Goal: Task Accomplishment & Management: Manage account settings

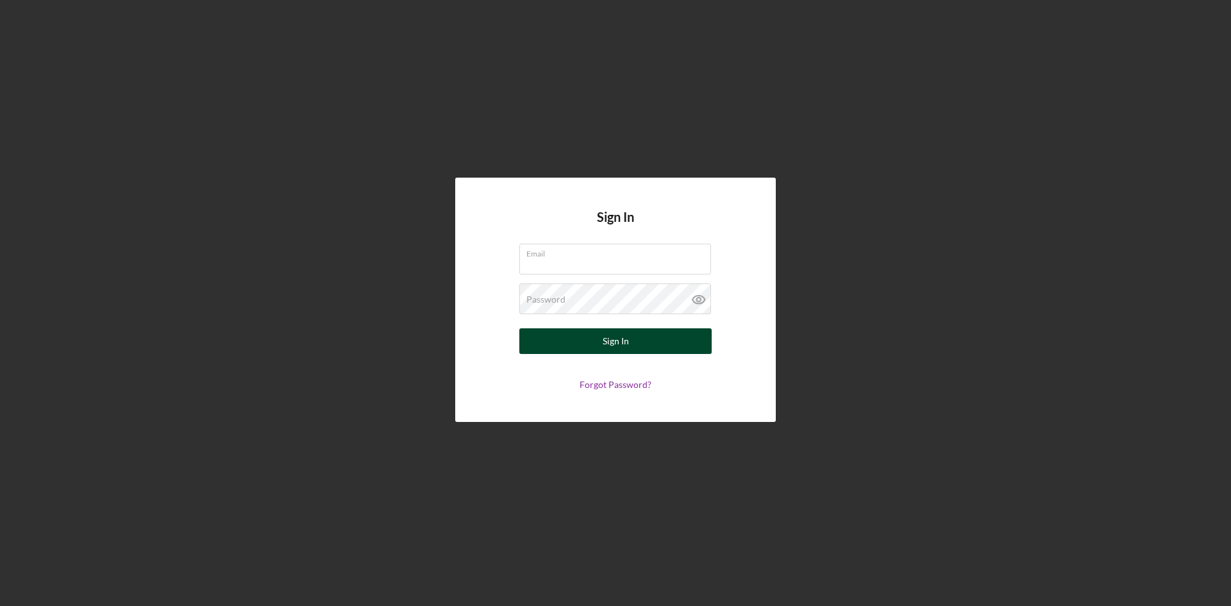
type input "[PERSON_NAME][EMAIL_ADDRESS][DOMAIN_NAME]"
click at [631, 340] on button "Sign In" at bounding box center [615, 341] width 192 height 26
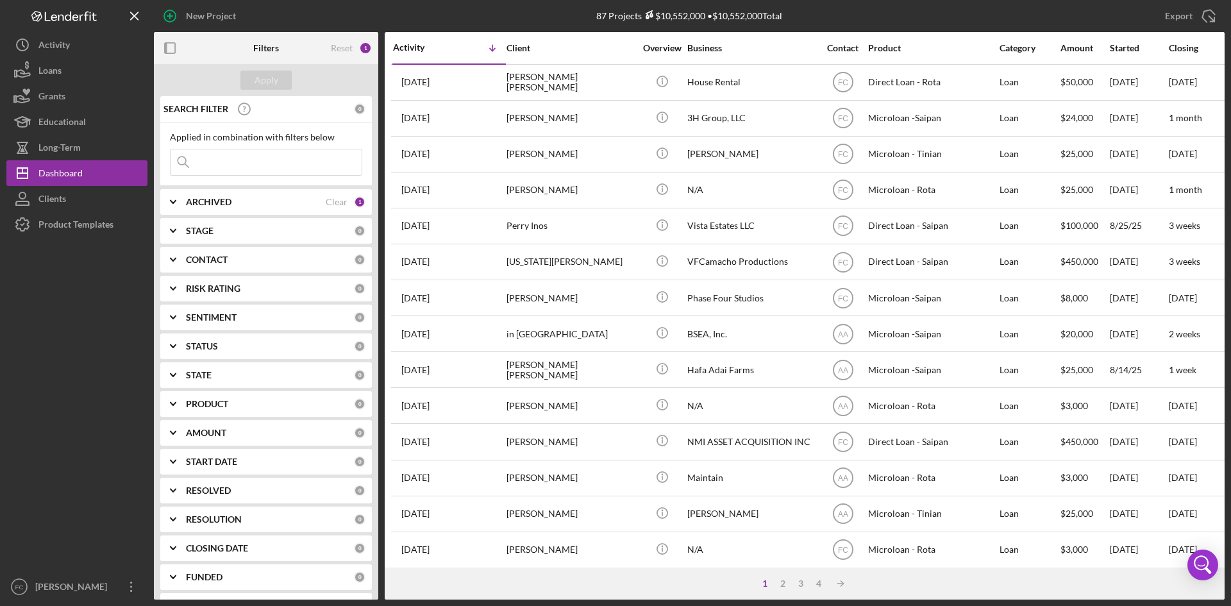
click at [44, 590] on div "[PERSON_NAME]" at bounding box center [73, 588] width 83 height 29
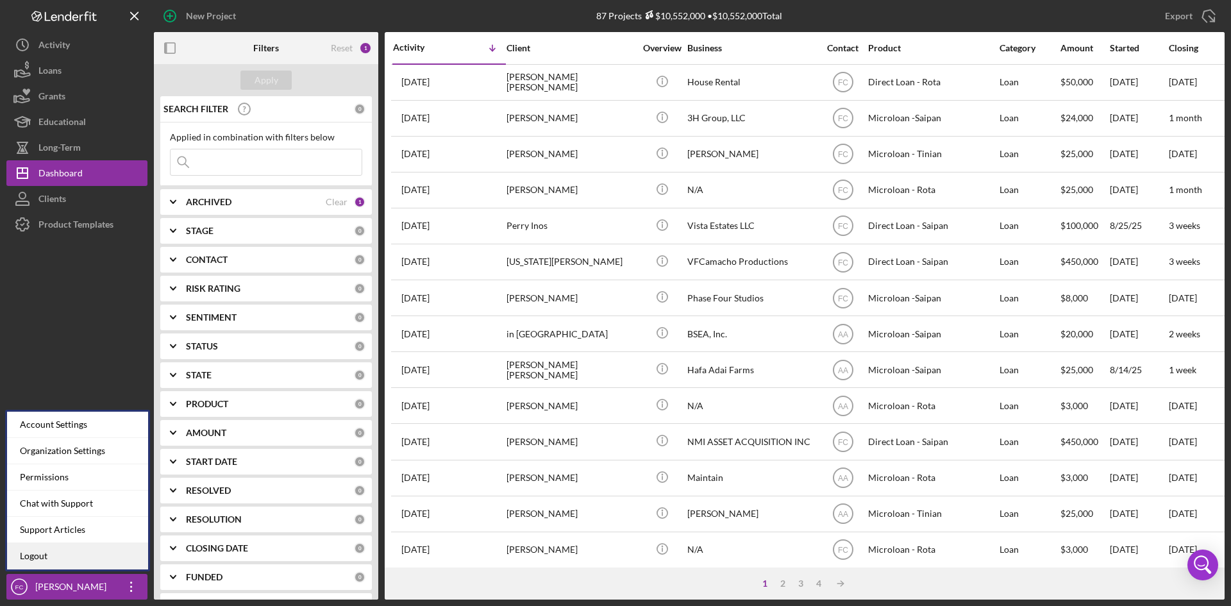
click at [54, 559] on link "Logout" at bounding box center [77, 556] width 141 height 26
